Goal: Task Accomplishment & Management: Use online tool/utility

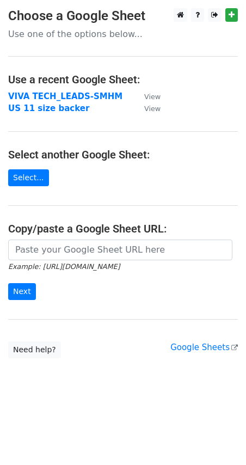
click at [41, 94] on strong "VIVA TECH_LEADS-SMHM" at bounding box center [65, 97] width 114 height 10
click at [38, 94] on strong "VIVA TECH_LEADS-SMHM" at bounding box center [65, 97] width 114 height 10
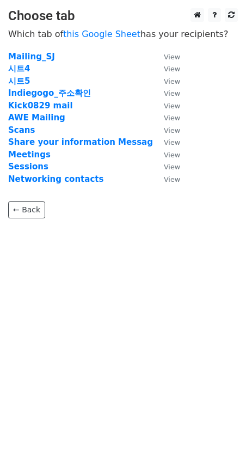
click at [21, 65] on strong "시트4" at bounding box center [19, 69] width 22 height 10
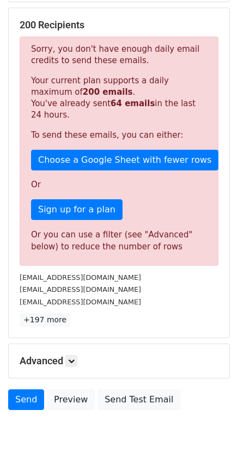
scroll to position [237, 0]
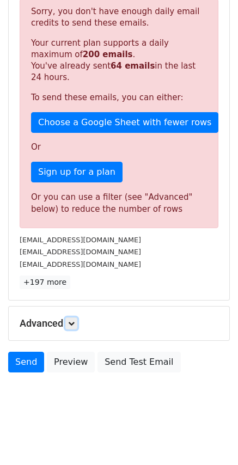
click at [75, 319] on link at bounding box center [71, 324] width 12 height 12
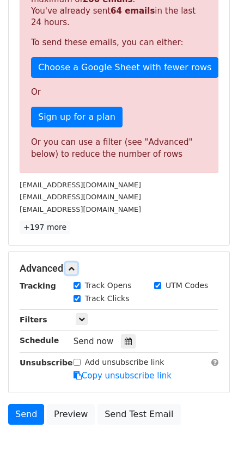
scroll to position [344, 0]
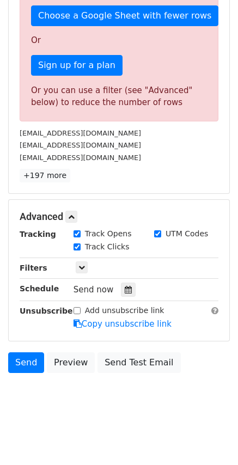
click at [125, 286] on icon at bounding box center [128, 290] width 7 height 8
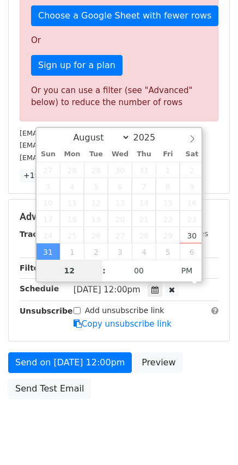
click at [183, 273] on span "PM" at bounding box center [187, 271] width 30 height 22
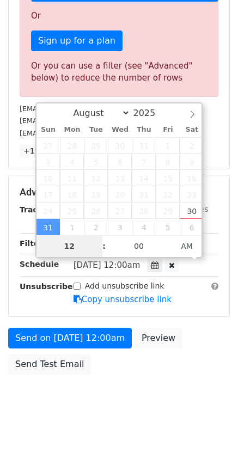
scroll to position [370, 0]
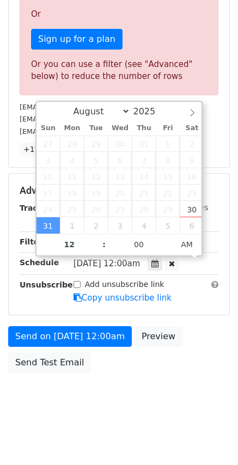
type input "[DATE] 23:00"
type input "11"
click at [100, 250] on span at bounding box center [99, 250] width 8 height 11
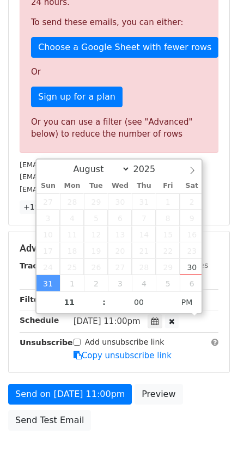
scroll to position [316, 0]
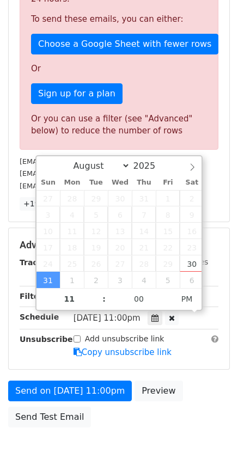
click at [175, 317] on icon at bounding box center [172, 318] width 6 height 8
type input "03"
type input "06"
